Goal: Transaction & Acquisition: Purchase product/service

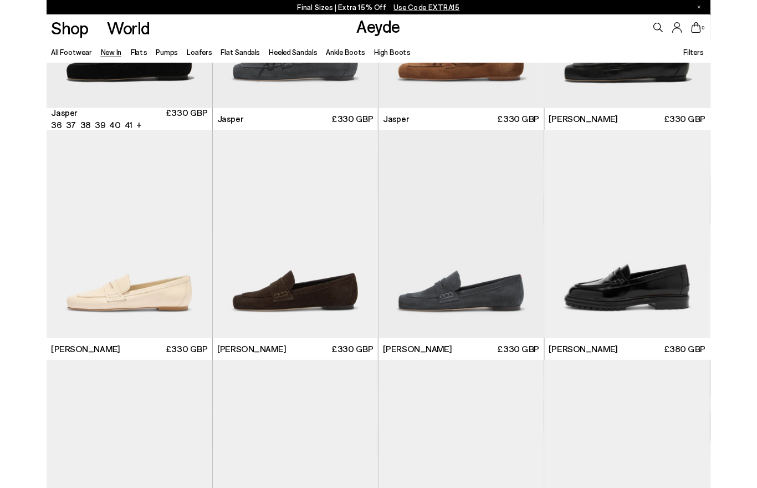
scroll to position [448, 0]
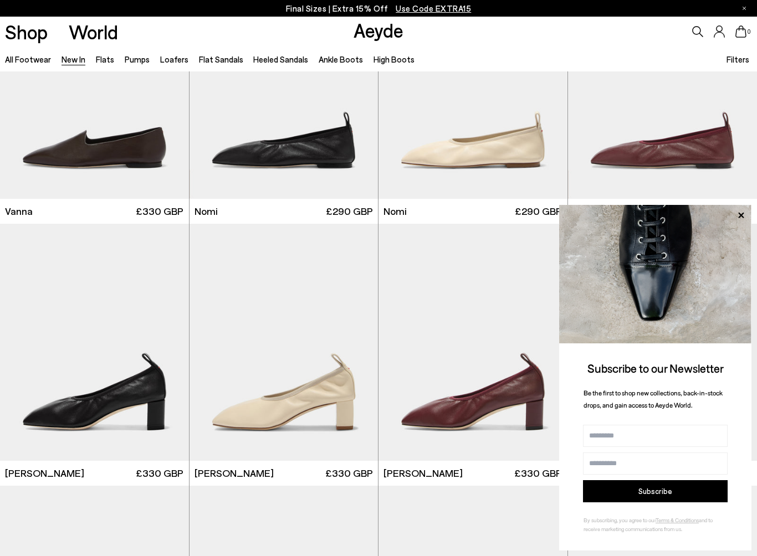
scroll to position [1685, 0]
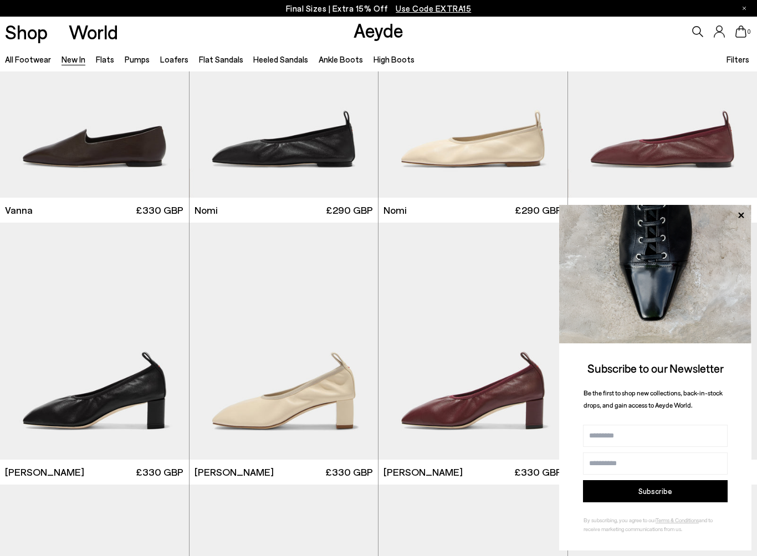
click at [751, 209] on span "£290 GBP" at bounding box center [728, 210] width 47 height 14
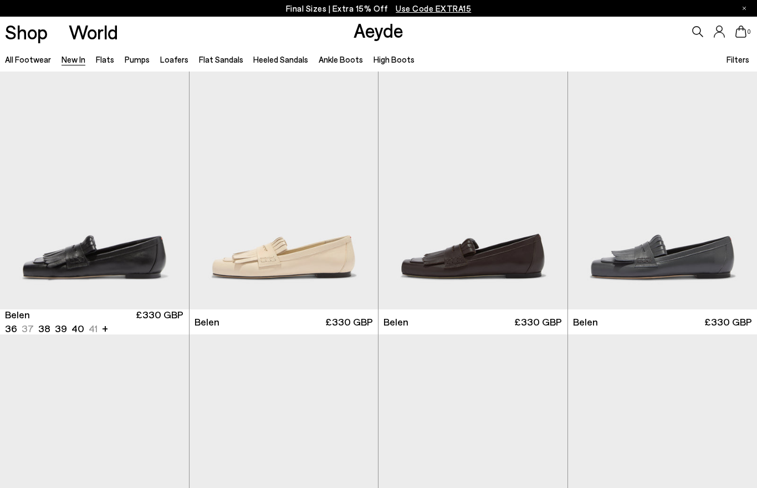
scroll to position [1722, 0]
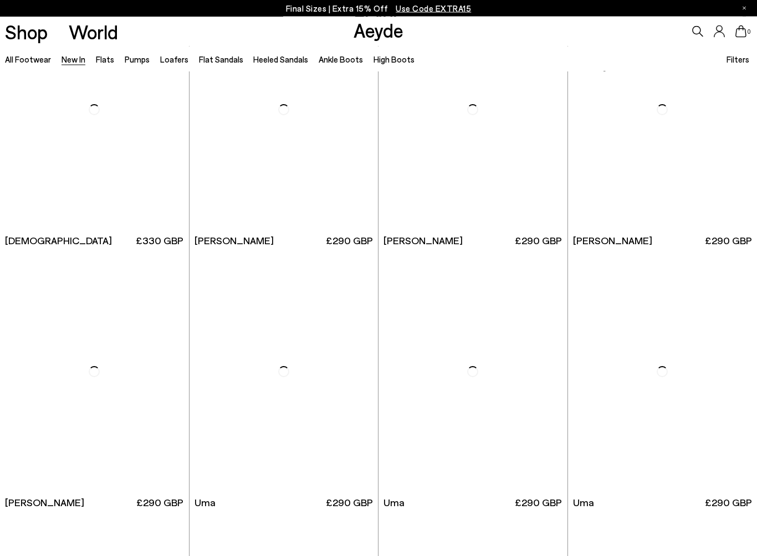
scroll to position [4538, 0]
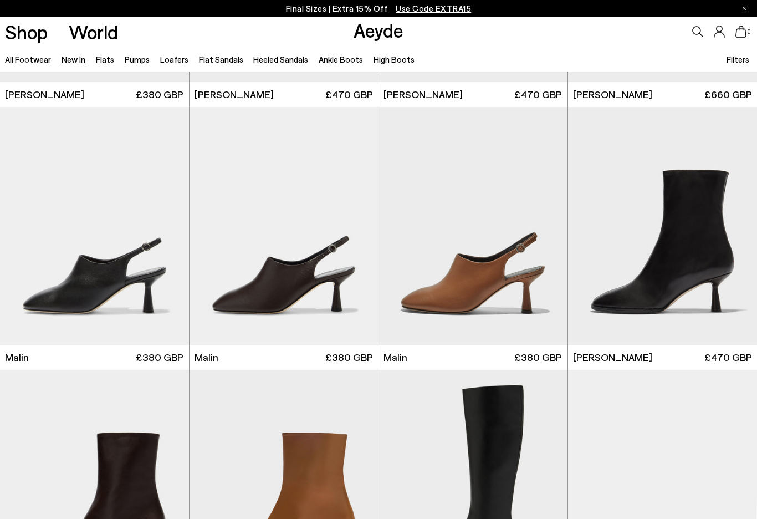
scroll to position [2586, 0]
